Goal: Information Seeking & Learning: Learn about a topic

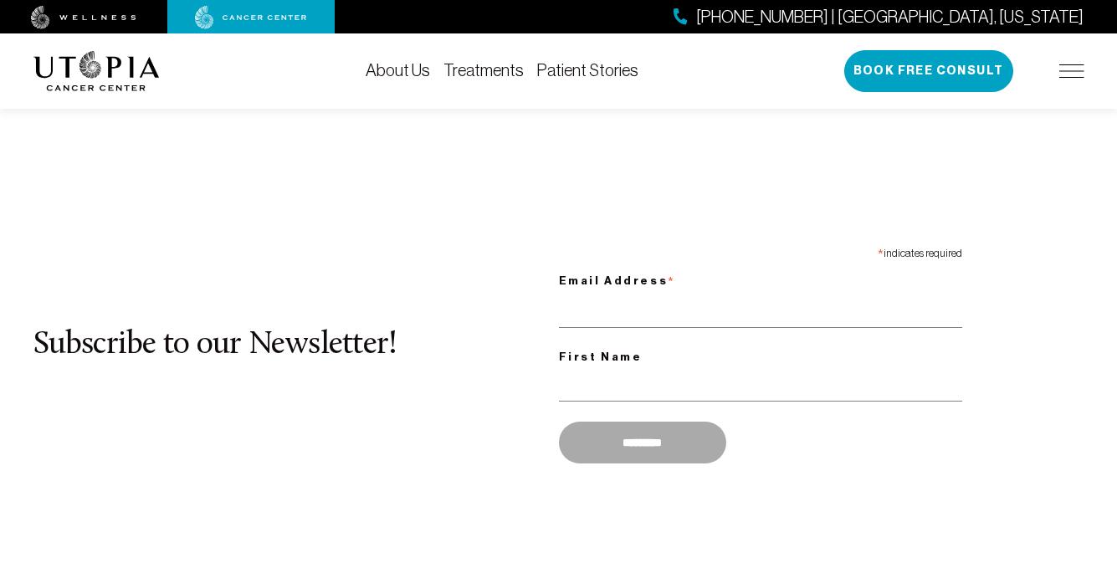
scroll to position [1377, 0]
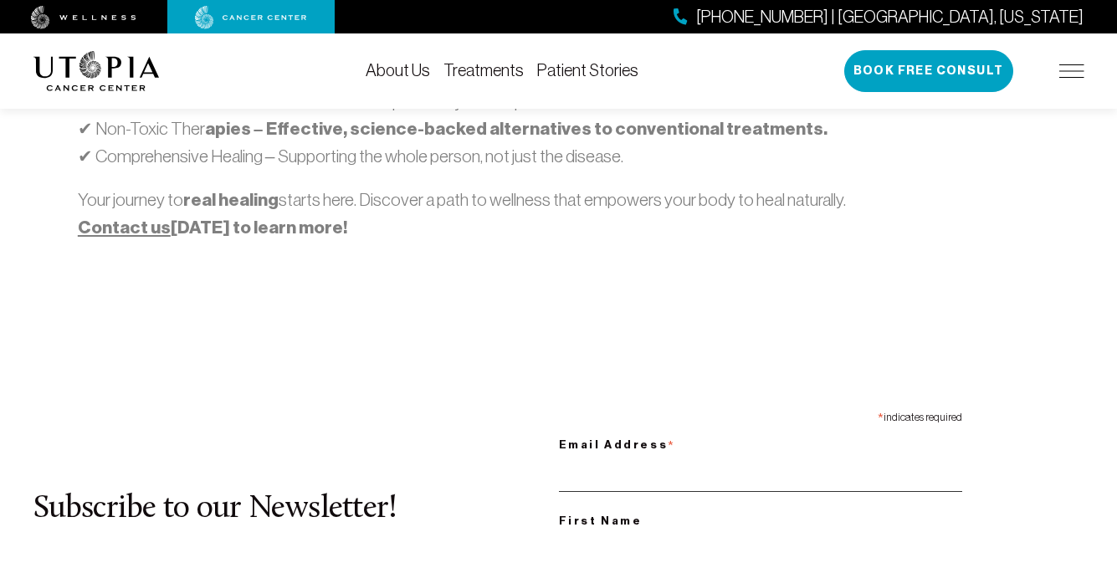
click at [759, 457] on input "Email Address *" at bounding box center [760, 474] width 403 height 34
type input "**********"
click at [759, 531] on input "First Name" at bounding box center [760, 548] width 403 height 34
type input "***"
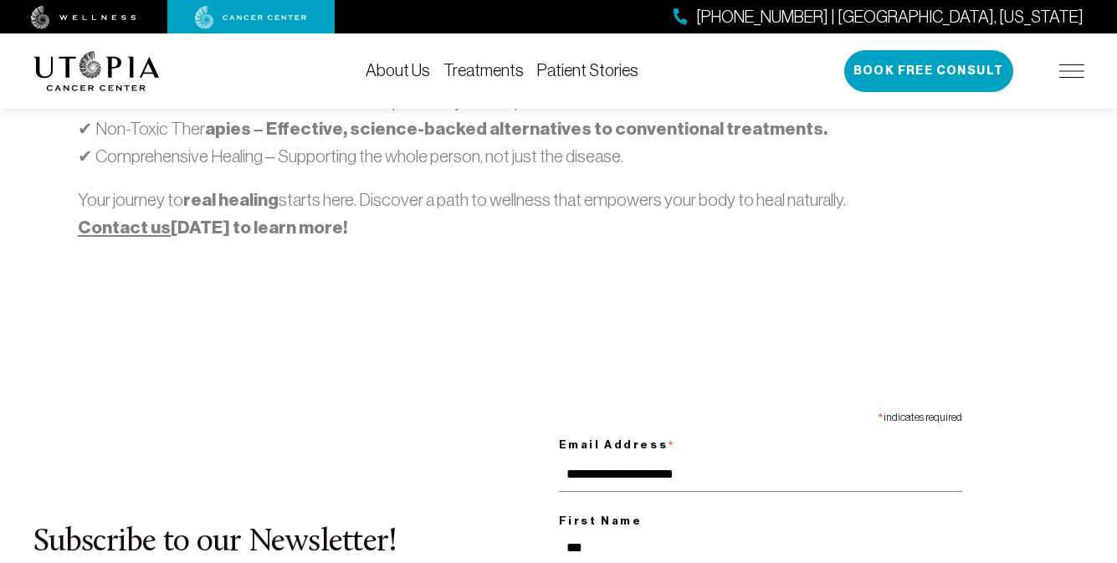
click at [484, 70] on link "Treatments" at bounding box center [483, 70] width 80 height 18
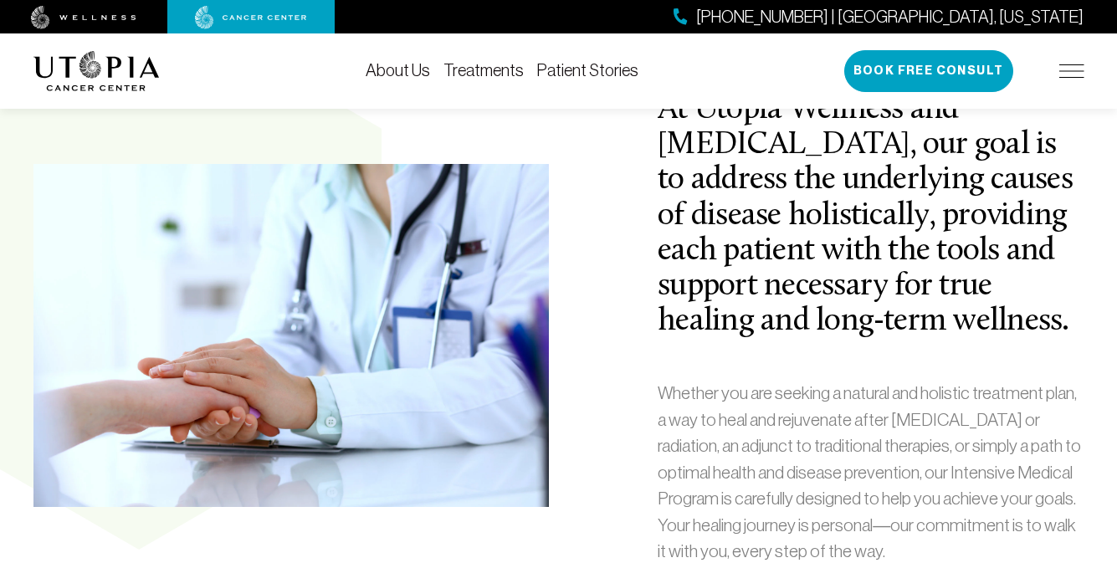
scroll to position [615, 0]
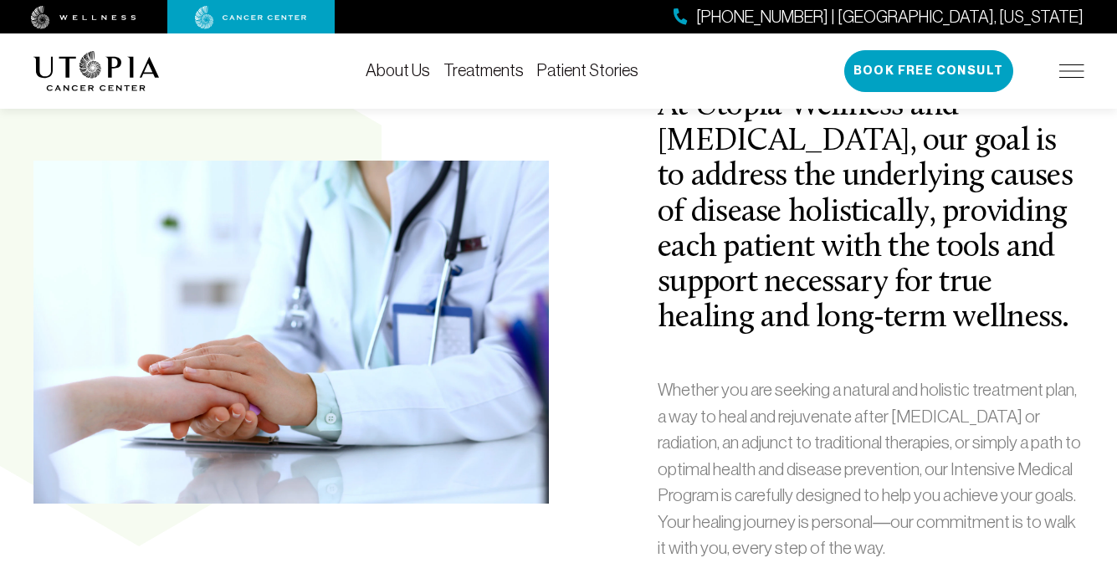
click at [965, 16] on span "[PHONE_NUMBER] | [GEOGRAPHIC_DATA], [US_STATE]" at bounding box center [889, 17] width 387 height 24
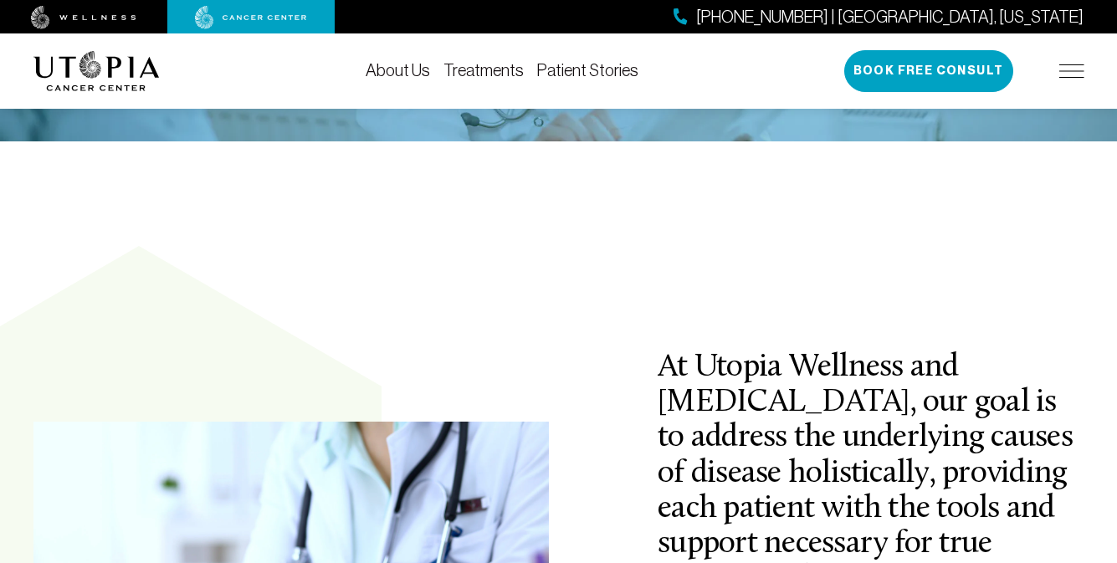
scroll to position [355, 0]
click at [96, 68] on img at bounding box center [96, 71] width 126 height 40
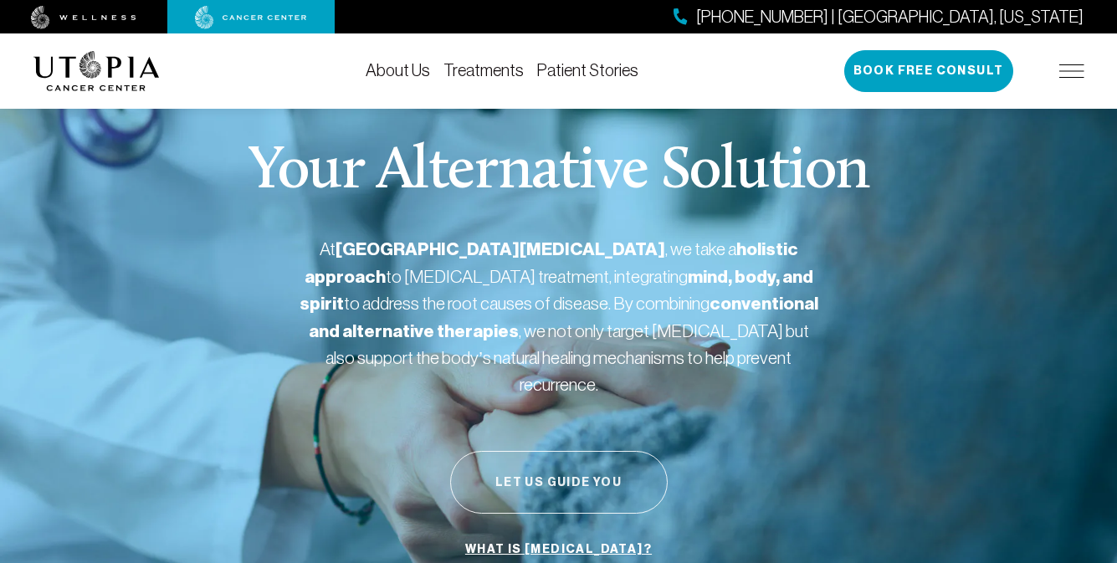
click at [558, 455] on button "Let Us Guide You" at bounding box center [558, 482] width 217 height 63
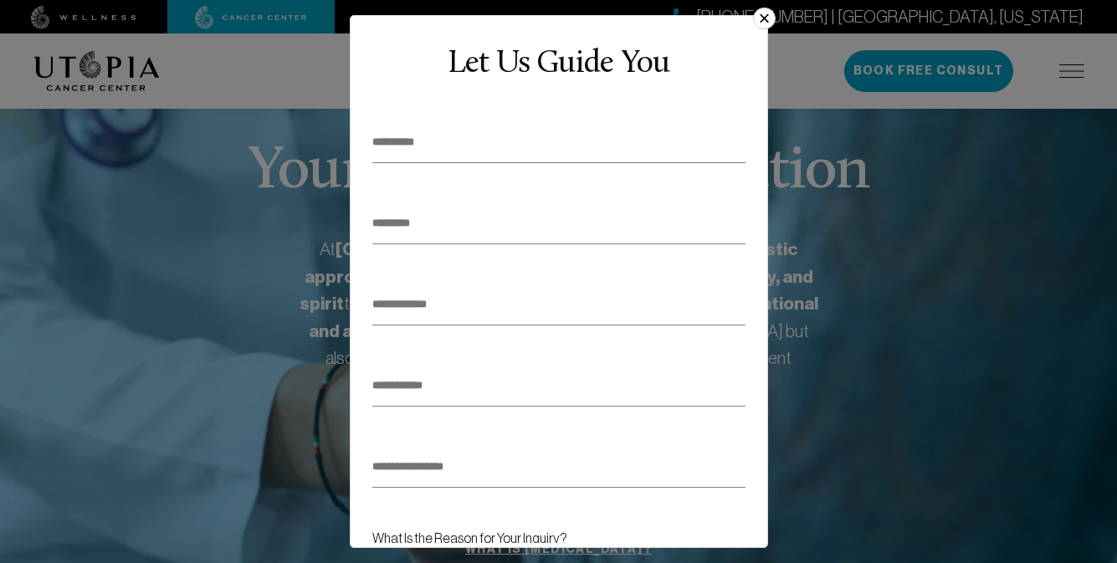
click at [757, 24] on button "×" at bounding box center [764, 19] width 22 height 22
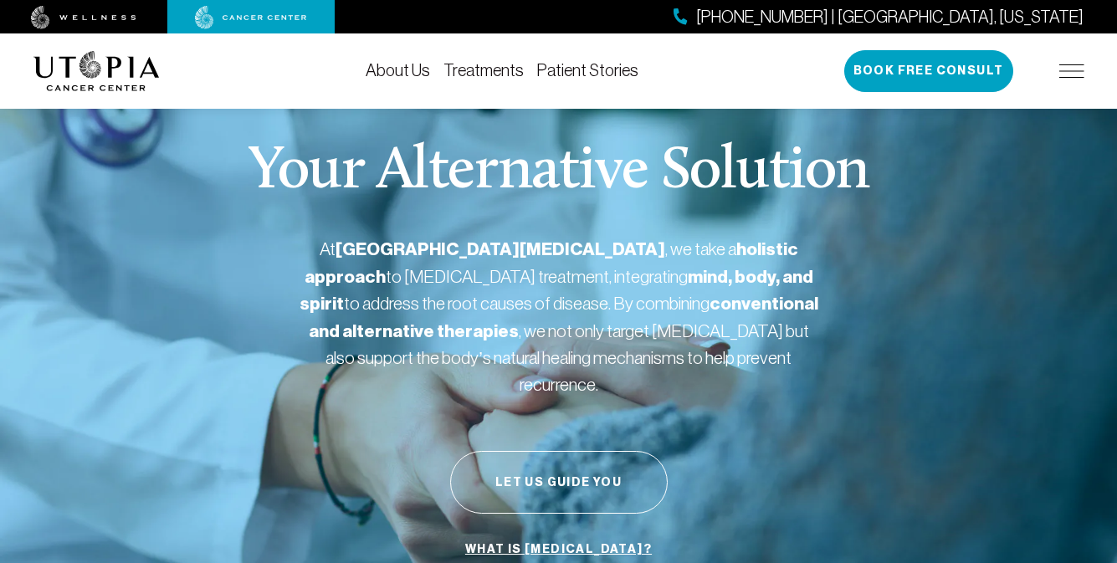
scroll to position [44, 0]
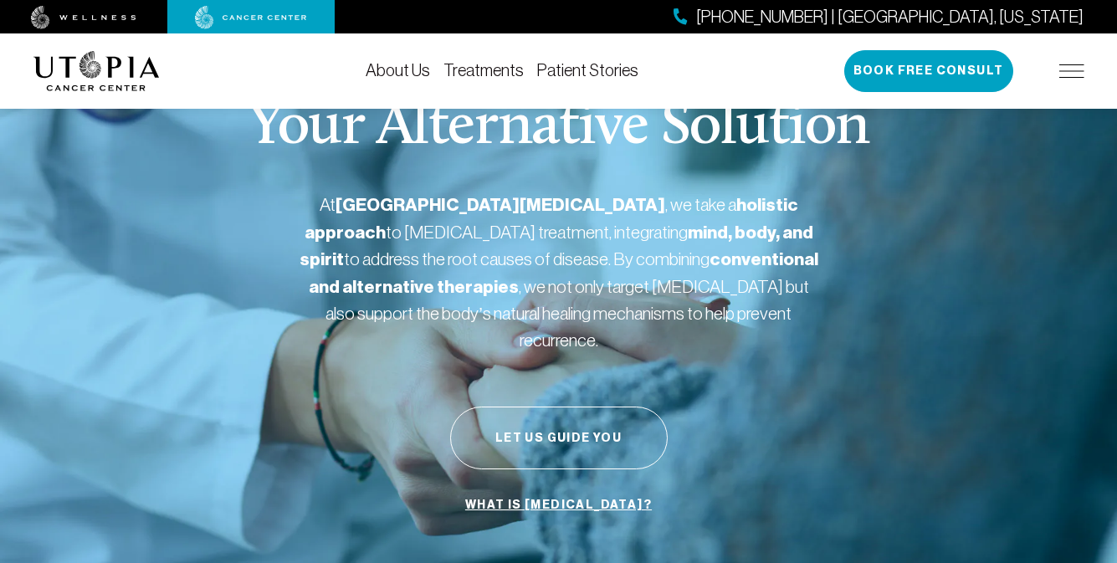
click at [84, 17] on img at bounding box center [83, 17] width 105 height 23
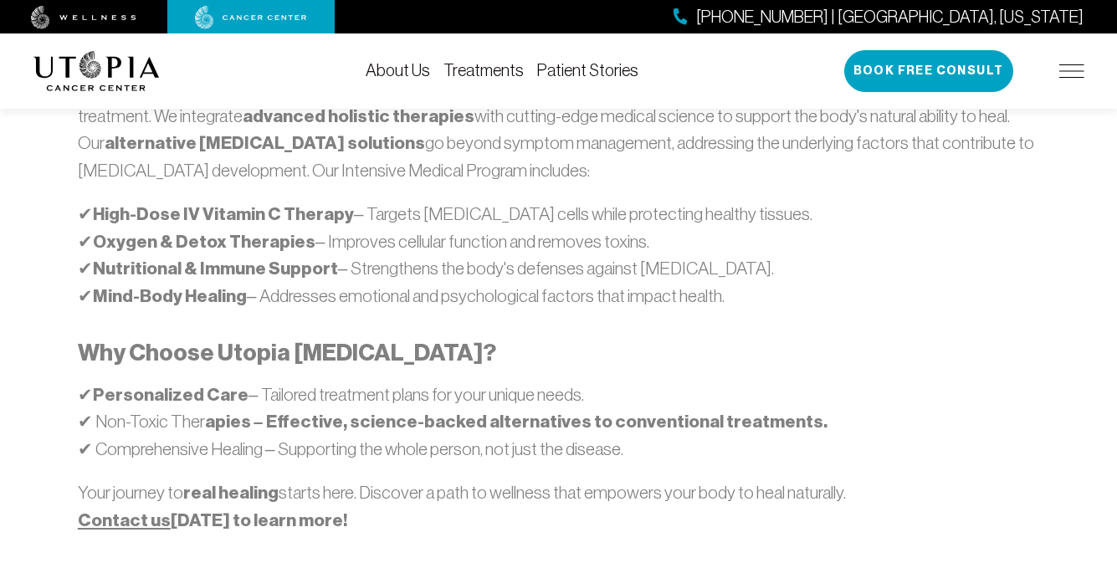
scroll to position [1240, 0]
